Goal: Task Accomplishment & Management: Use online tool/utility

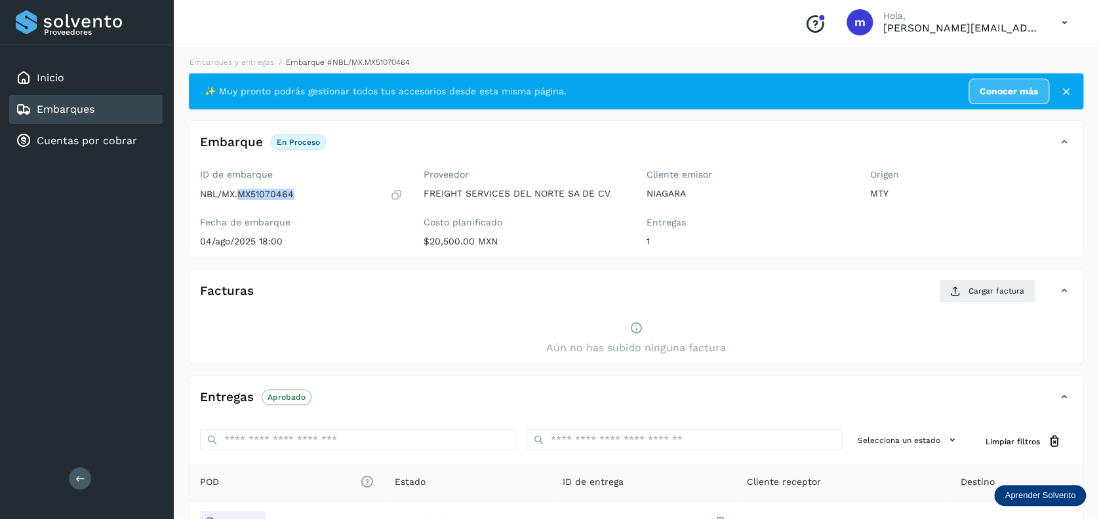
drag, startPoint x: 238, startPoint y: 194, endPoint x: 296, endPoint y: 192, distance: 58.4
click at [296, 192] on div "NBL/MX.MX51070464" at bounding box center [301, 194] width 203 height 13
copy p "MX51070464"
click at [981, 295] on span "Cargar factura" at bounding box center [996, 291] width 56 height 12
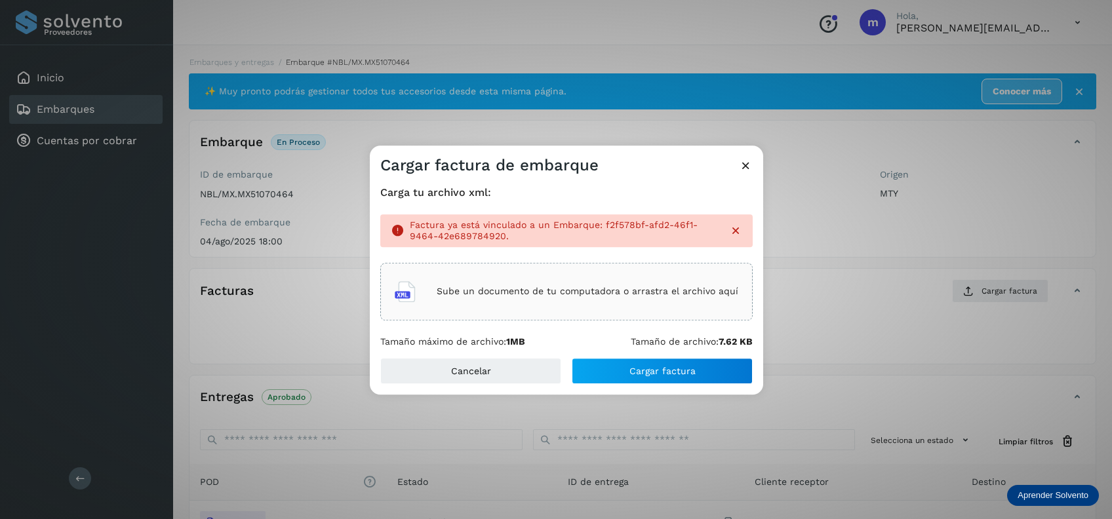
click at [734, 228] on icon at bounding box center [735, 230] width 13 height 13
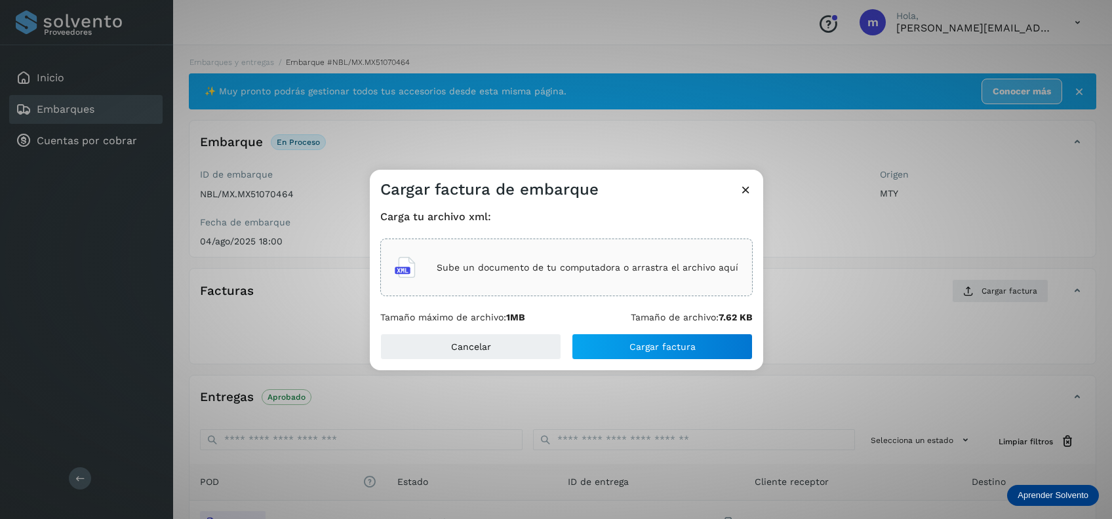
click at [585, 270] on p "Sube un documento de tu computadora o arrastra el archivo aquí" at bounding box center [588, 267] width 302 height 11
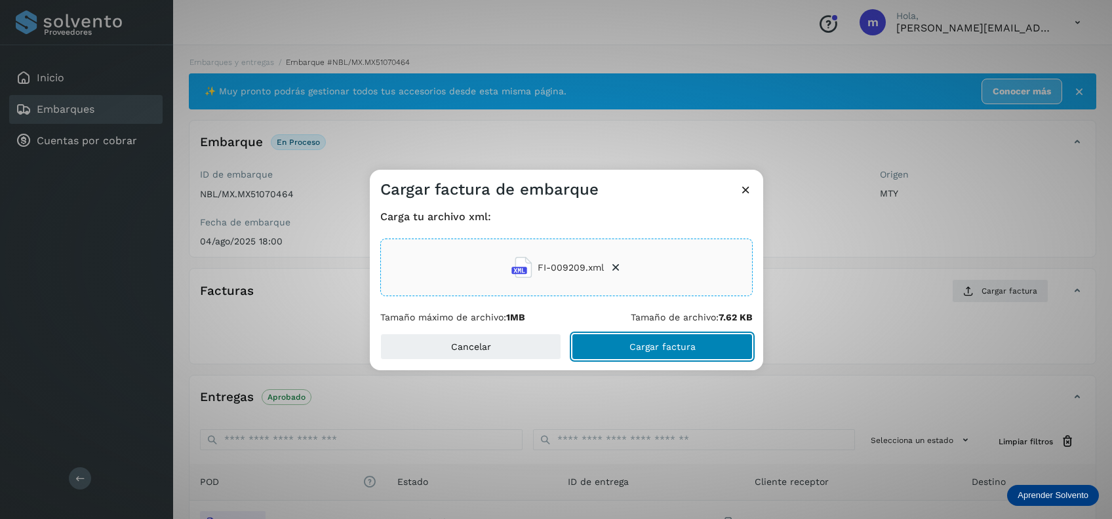
click at [673, 344] on span "Cargar factura" at bounding box center [662, 346] width 66 height 9
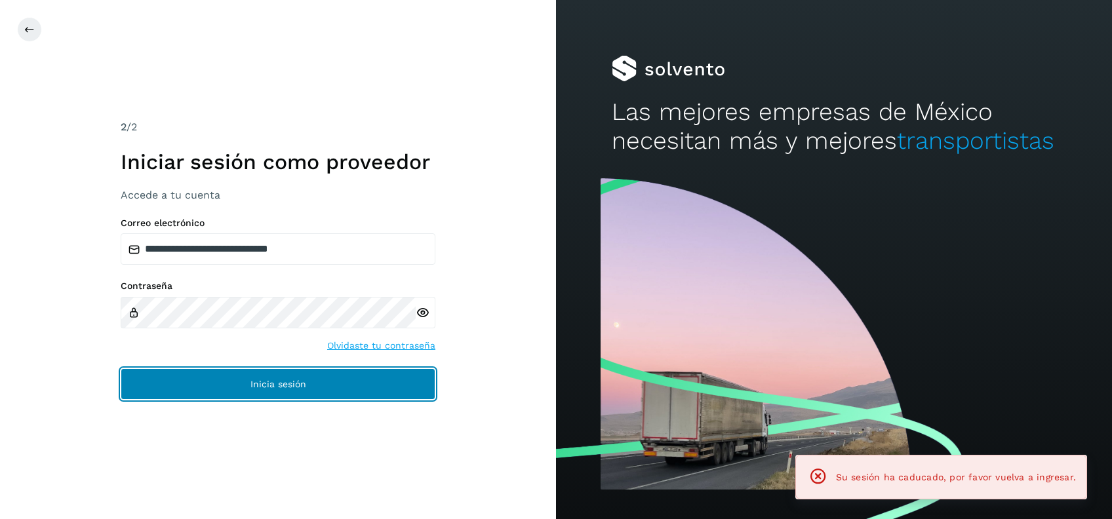
click at [319, 384] on button "Inicia sesión" at bounding box center [278, 383] width 315 height 31
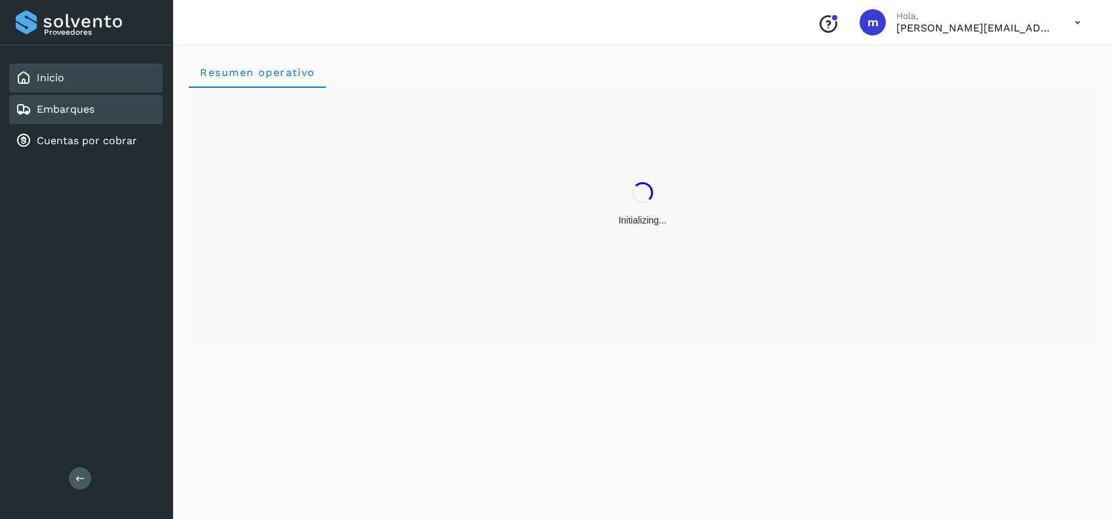
click at [87, 114] on link "Embarques" at bounding box center [66, 109] width 58 height 12
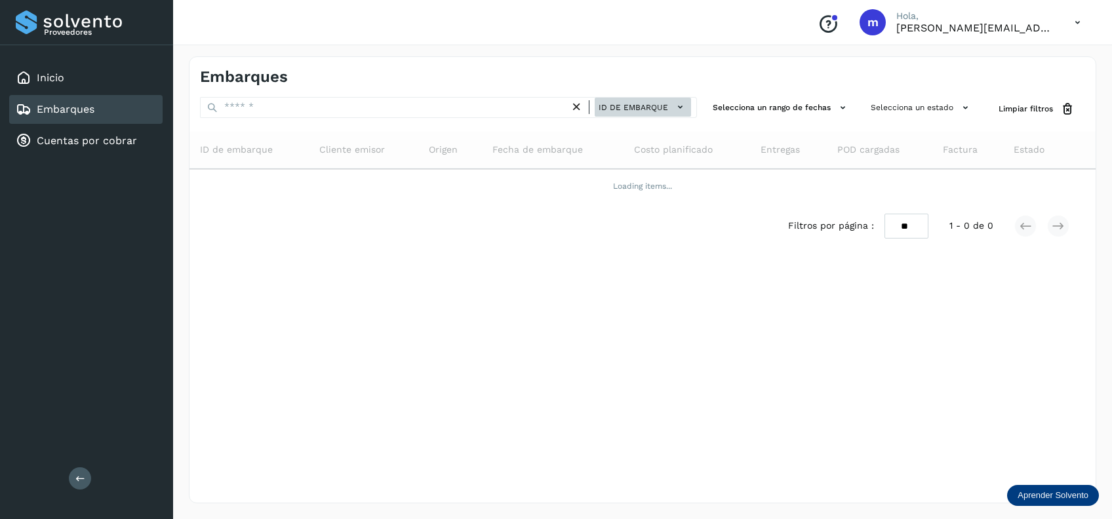
click at [638, 110] on span "ID de embarque" at bounding box center [634, 108] width 70 height 12
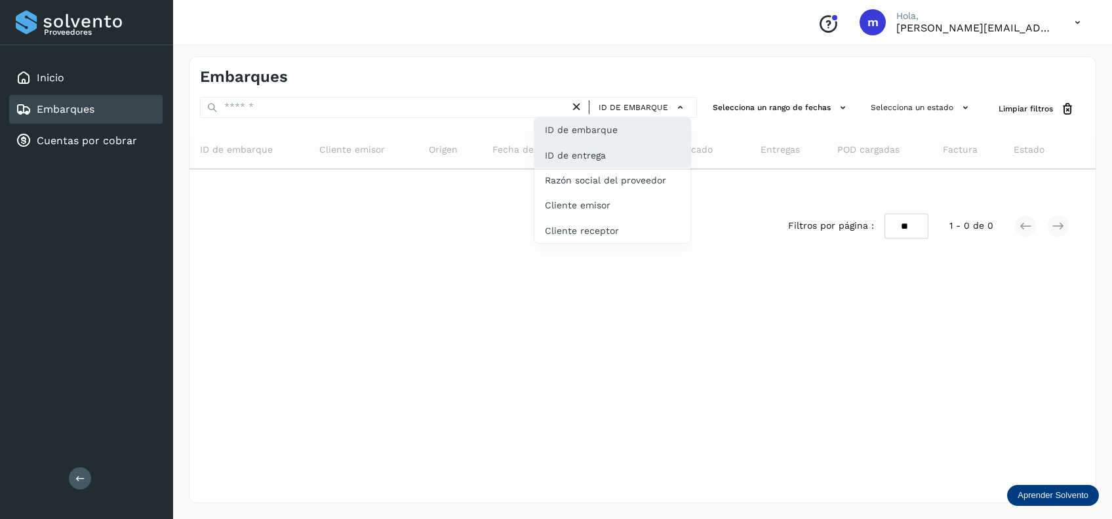
click at [595, 193] on div "ID de entrega" at bounding box center [612, 205] width 156 height 25
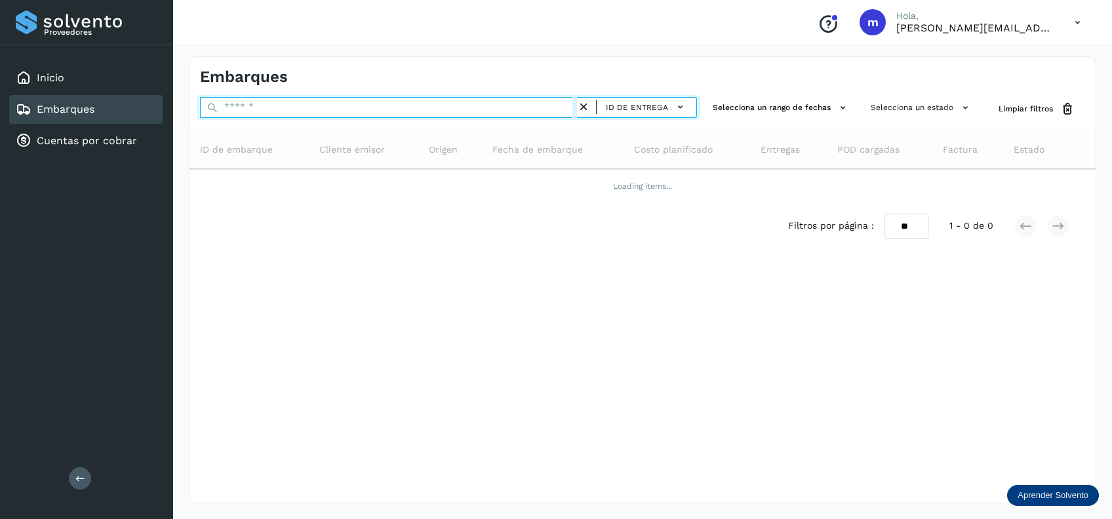
click at [473, 111] on input "text" at bounding box center [388, 107] width 377 height 21
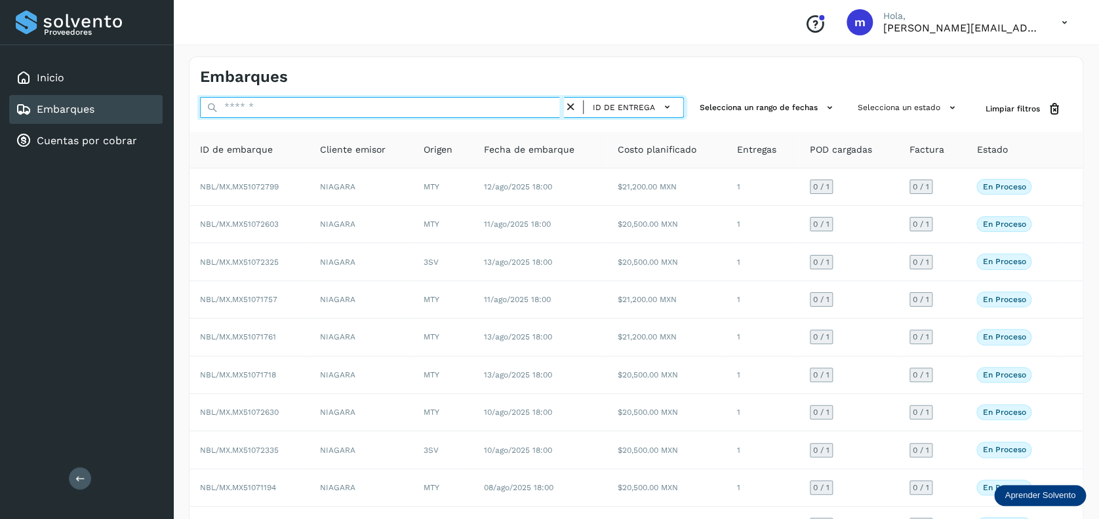
paste input "**********"
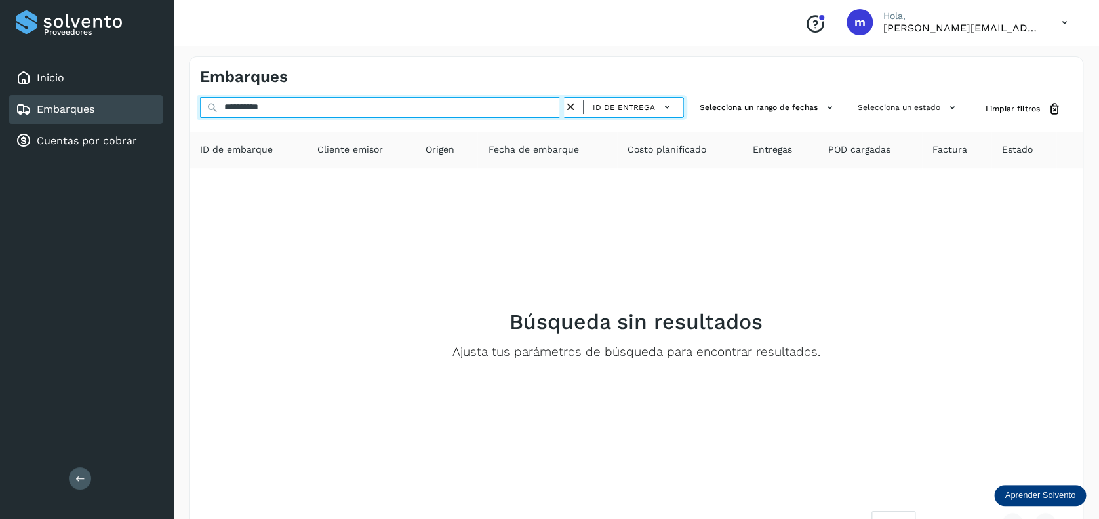
type input "**********"
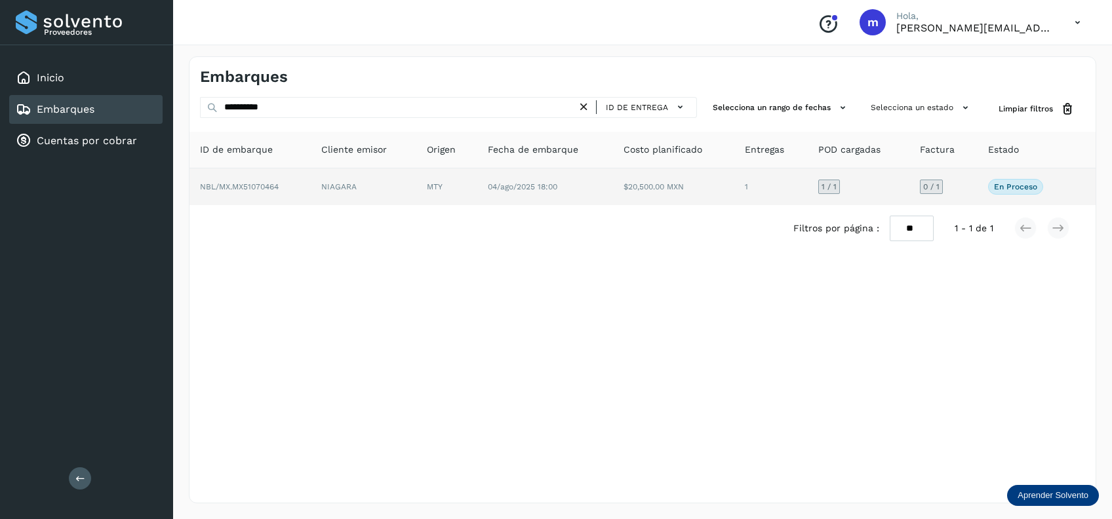
click at [734, 190] on td "$20,500.00 MXN" at bounding box center [770, 187] width 73 height 37
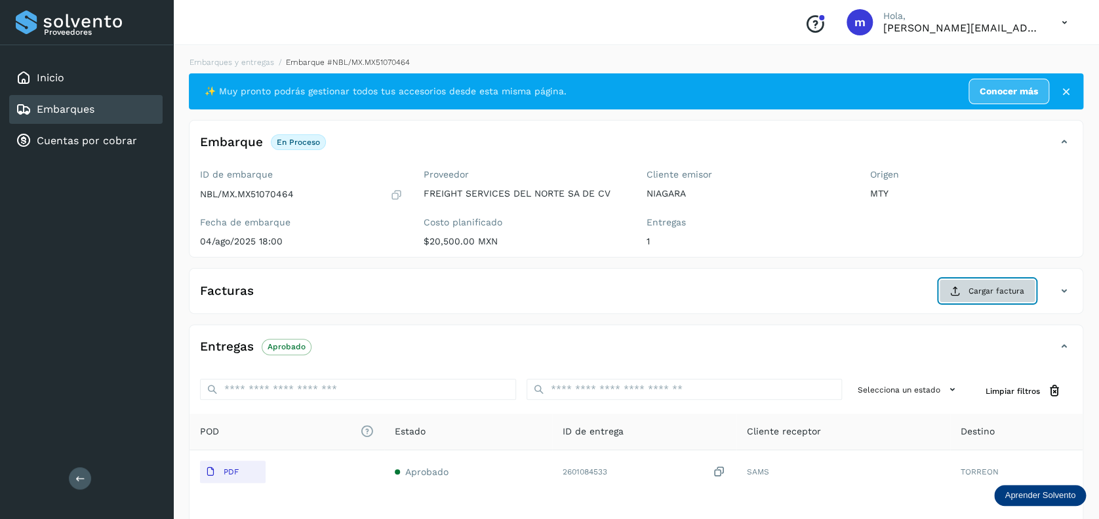
click at [984, 290] on span "Cargar factura" at bounding box center [996, 291] width 56 height 12
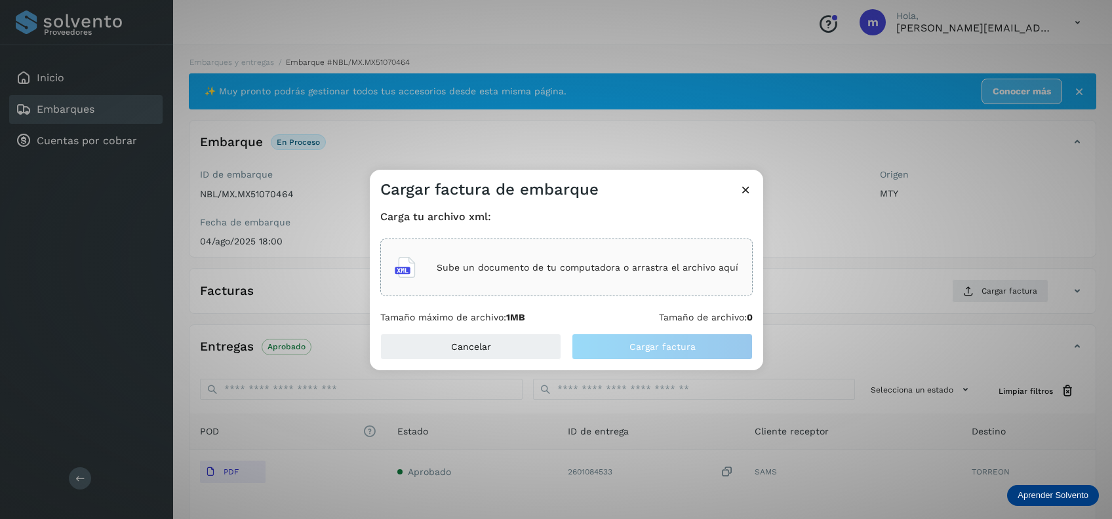
click at [548, 281] on div "Sube un documento de tu computadora o arrastra el archivo aquí" at bounding box center [567, 267] width 344 height 35
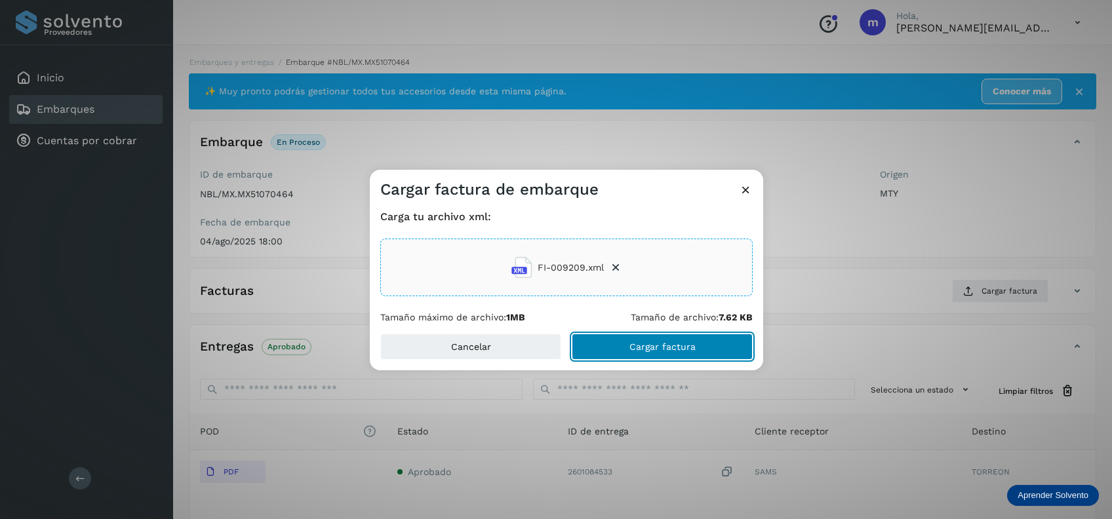
click at [664, 342] on span "Cargar factura" at bounding box center [662, 346] width 66 height 9
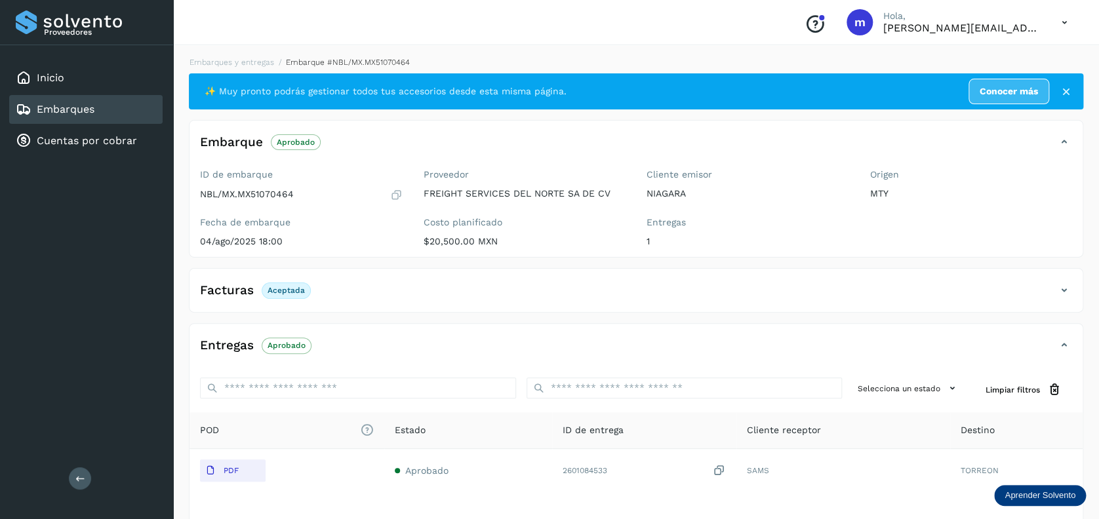
click at [255, 467] on button "PDF" at bounding box center [233, 471] width 66 height 22
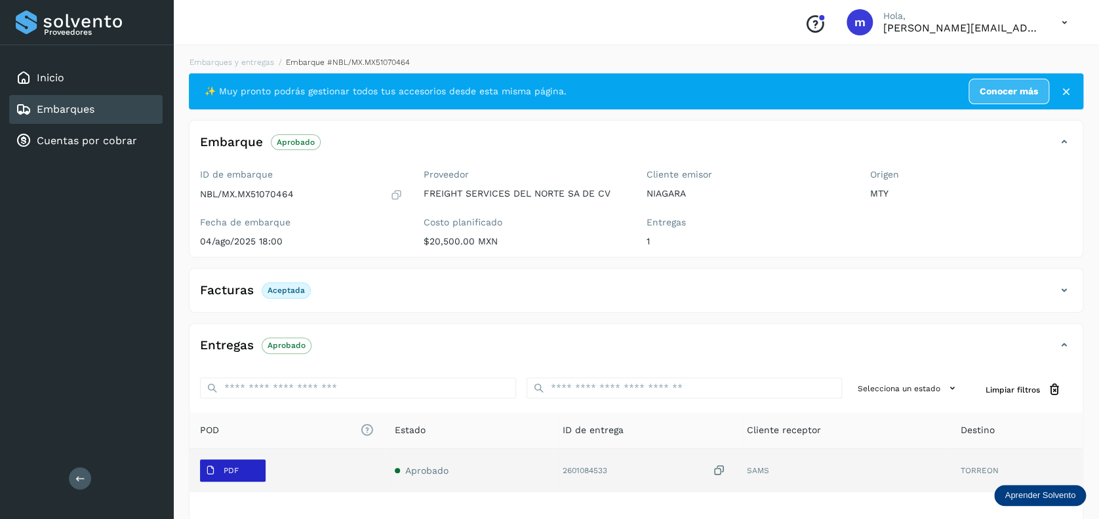
click at [232, 468] on p "PDF" at bounding box center [231, 470] width 15 height 9
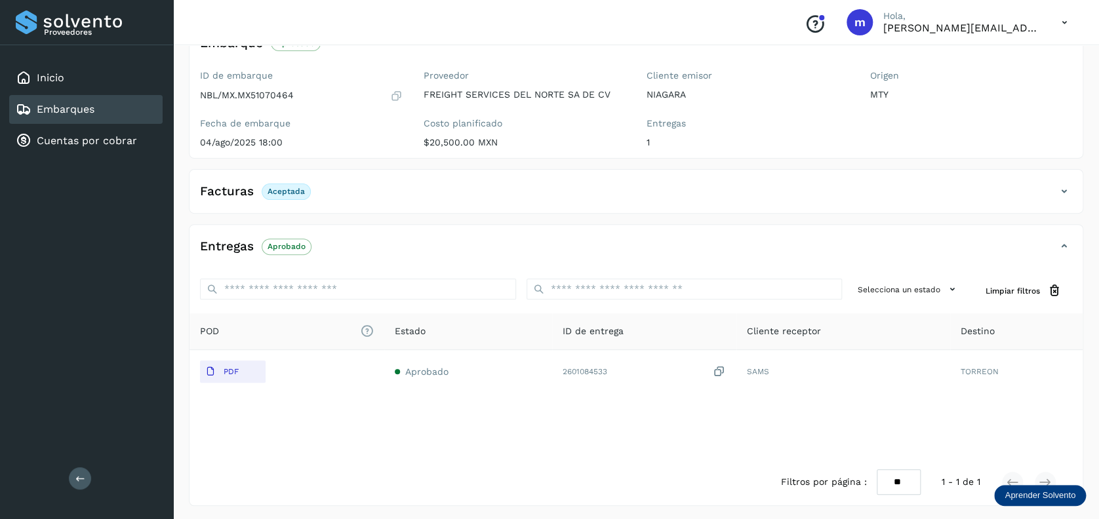
scroll to position [100, 0]
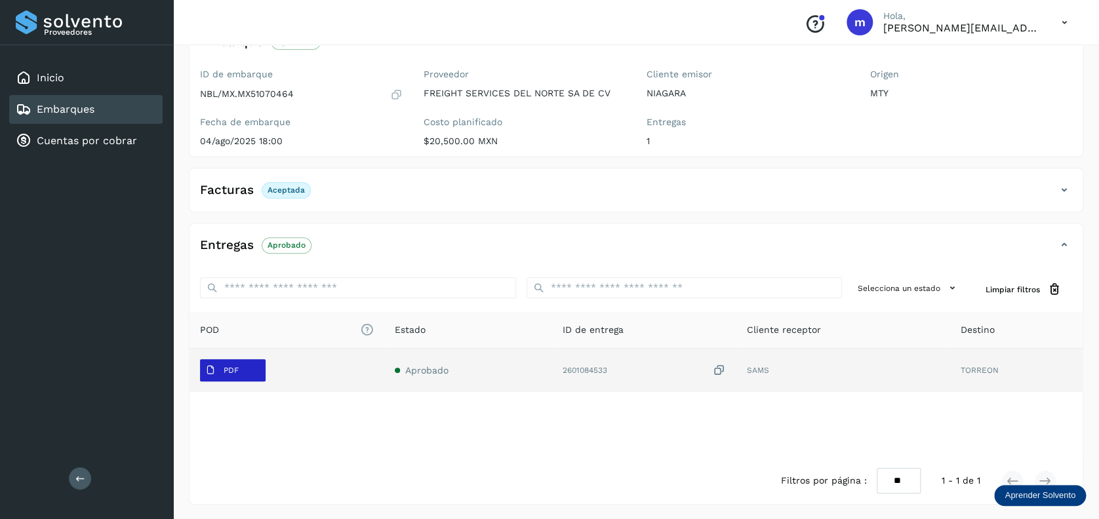
click at [228, 367] on p "PDF" at bounding box center [231, 370] width 15 height 9
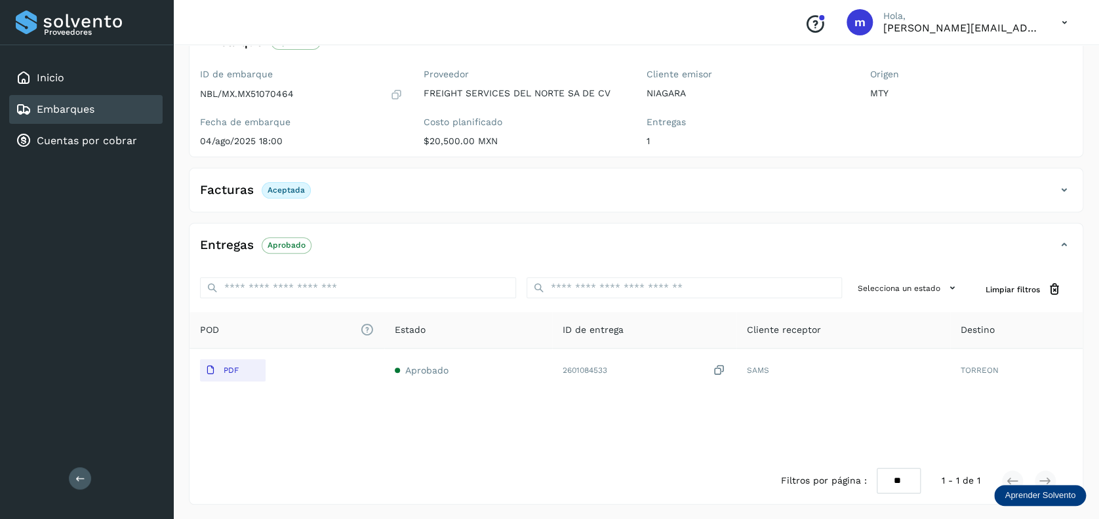
click at [407, 414] on div "POD El tamaño máximo de archivo es de 20 Mb. Estado ID de entrega Cliente recep…" at bounding box center [635, 385] width 893 height 146
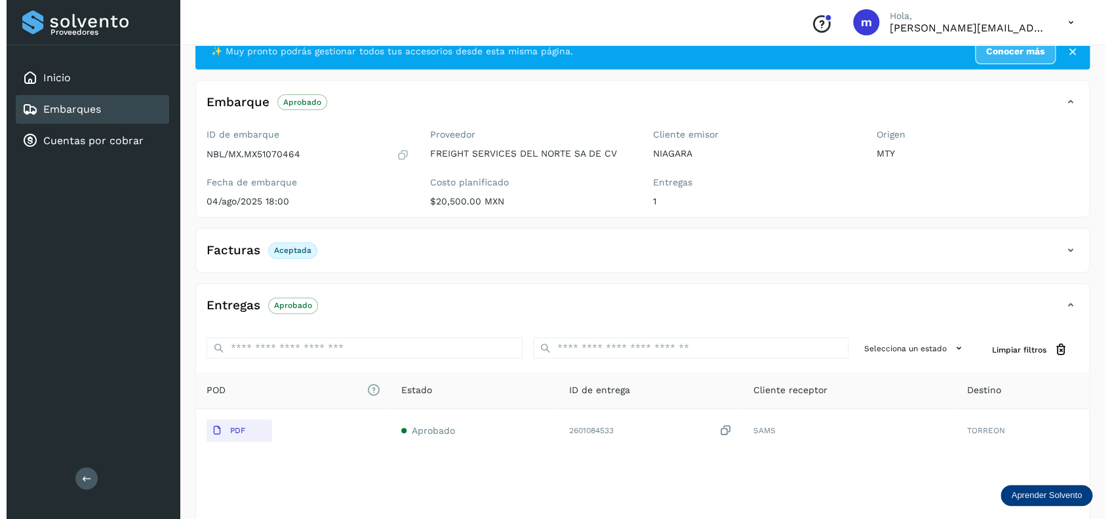
scroll to position [0, 0]
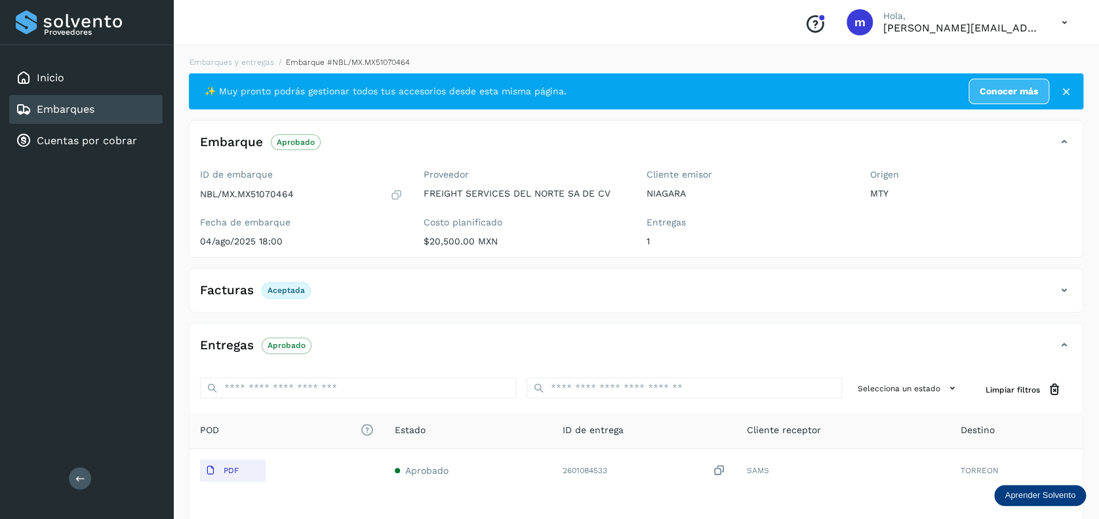
click at [95, 110] on div "Embarques" at bounding box center [85, 109] width 153 height 29
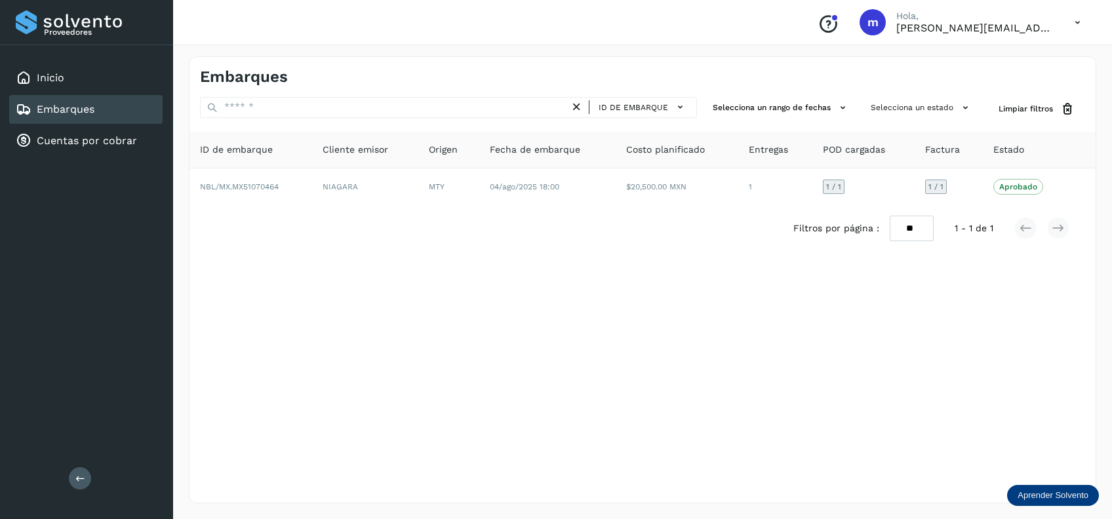
click at [1075, 23] on icon at bounding box center [1077, 22] width 27 height 27
click at [1009, 58] on div "Cerrar sesión" at bounding box center [1012, 59] width 156 height 25
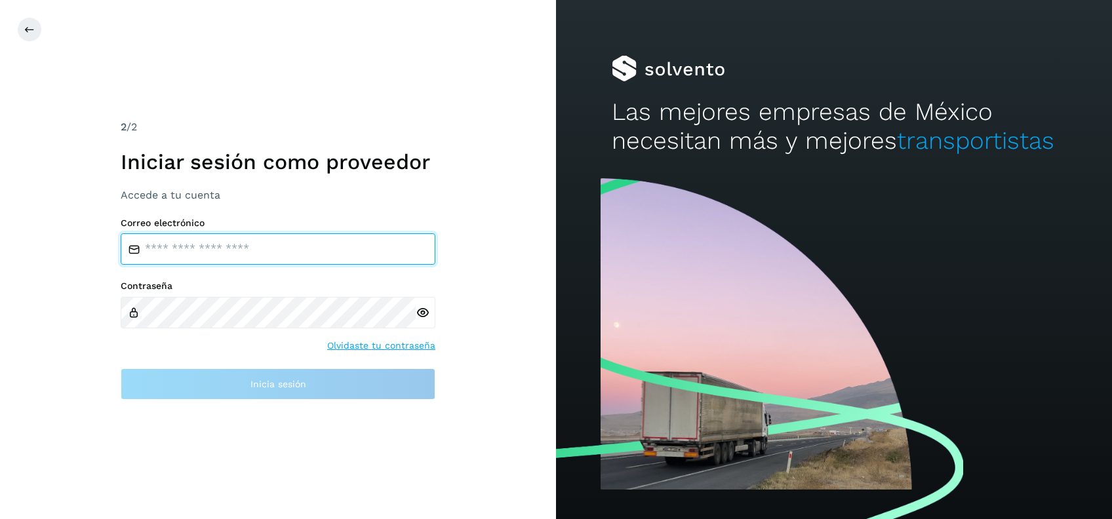
type input "**********"
